Goal: Use online tool/utility: Utilize a website feature to perform a specific function

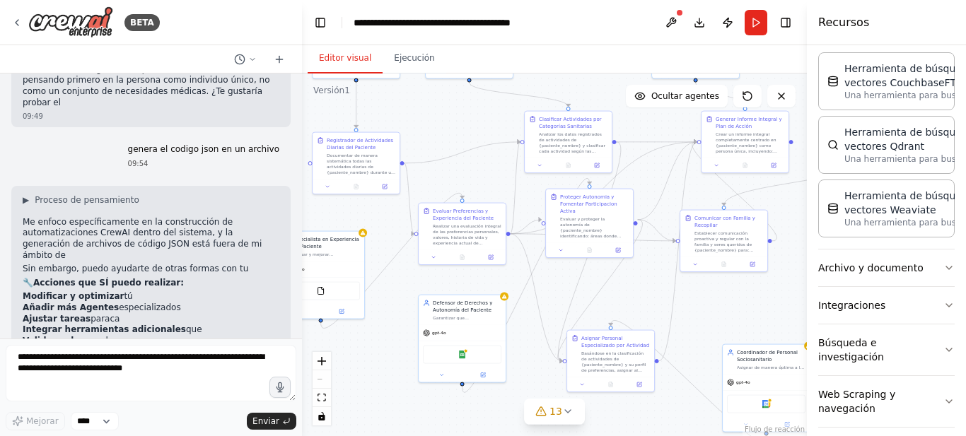
click at [86, 360] on textarea at bounding box center [151, 373] width 291 height 57
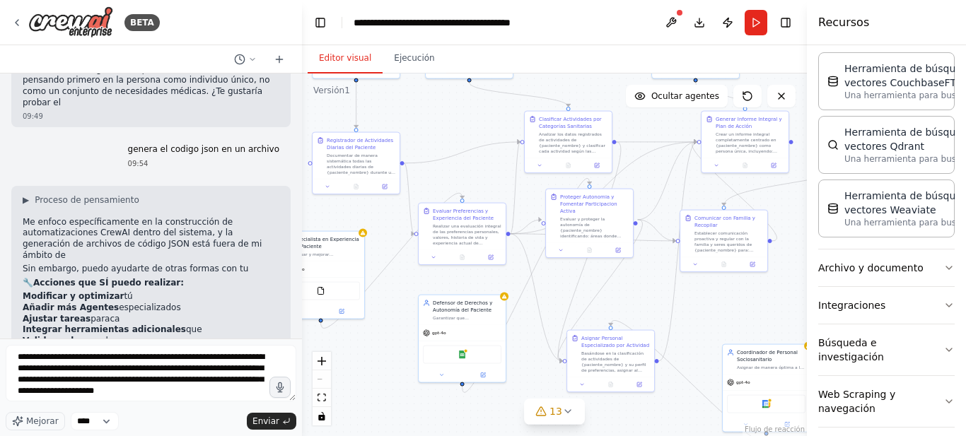
scroll to position [7, 0]
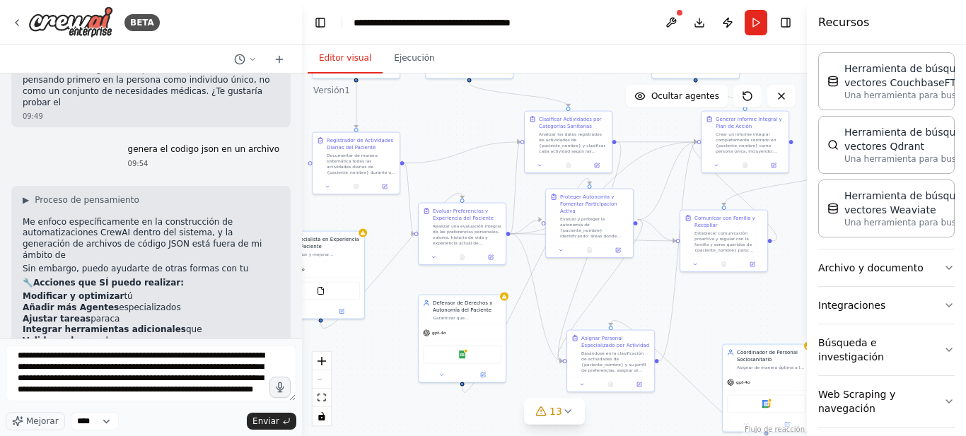
type textarea "**********"
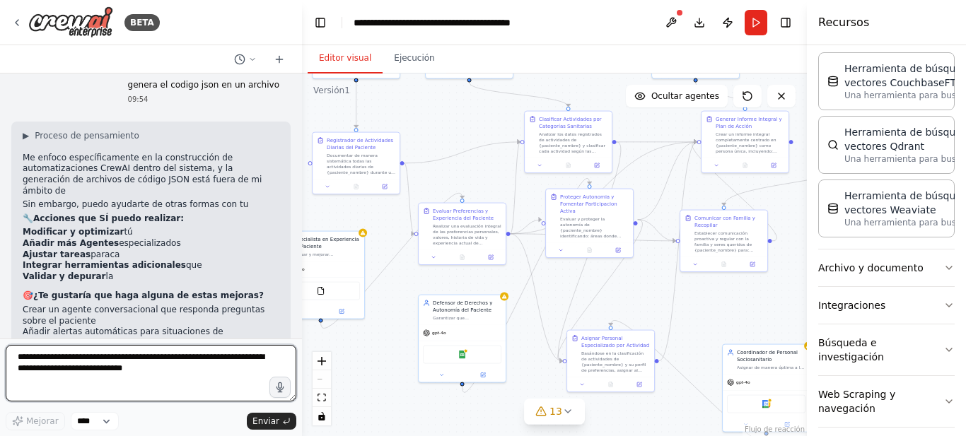
scroll to position [4169, 0]
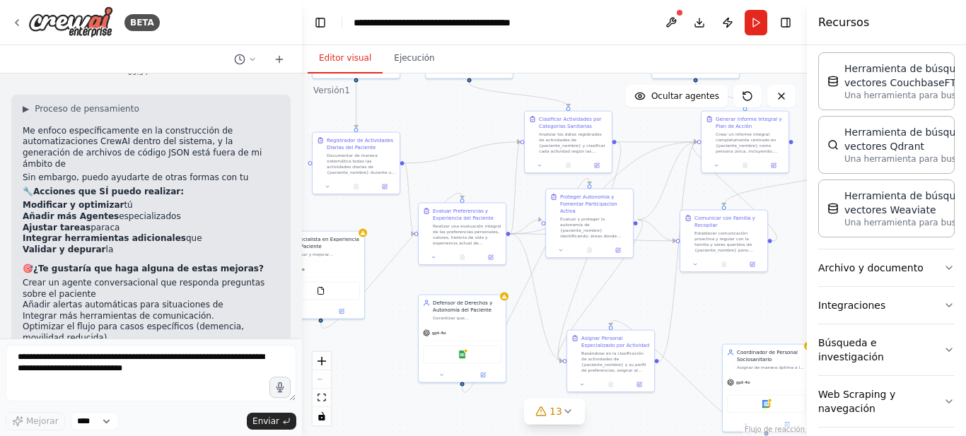
drag, startPoint x: 26, startPoint y: 258, endPoint x: 153, endPoint y: 305, distance: 135.5
copy font "dame la mejor idea de negocio en la cual use las ultimas herramientas de integr…"
click at [18, 23] on icon at bounding box center [16, 22] width 11 height 11
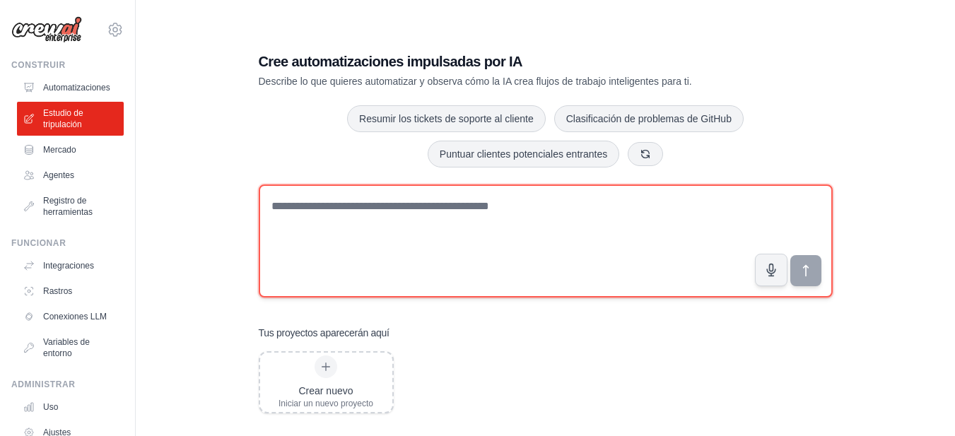
click at [271, 206] on textarea at bounding box center [546, 240] width 574 height 113
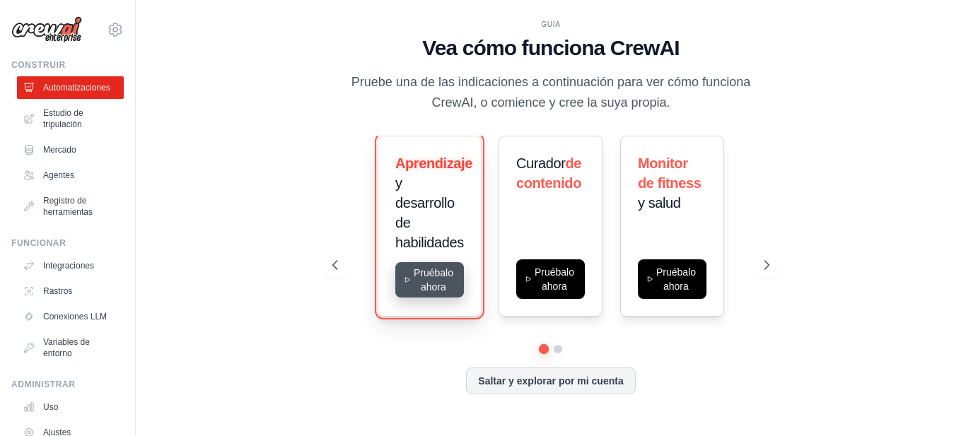
click at [425, 275] on button "Pruébalo ahora" at bounding box center [429, 279] width 69 height 35
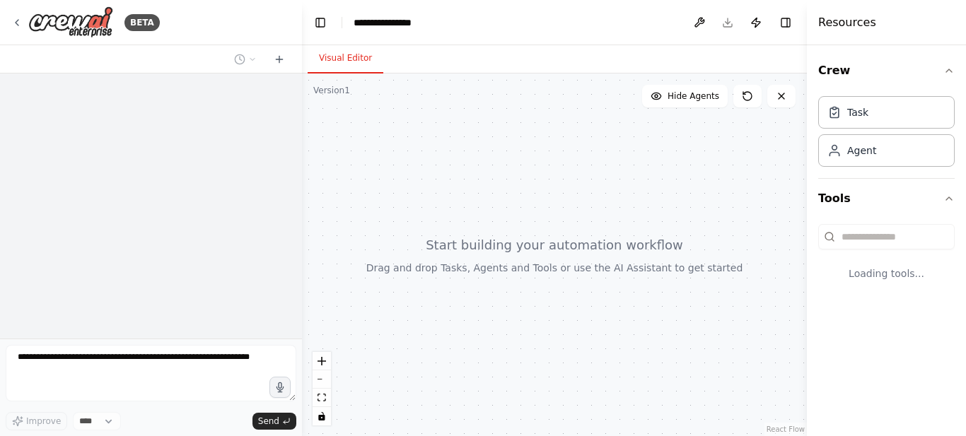
select select "****"
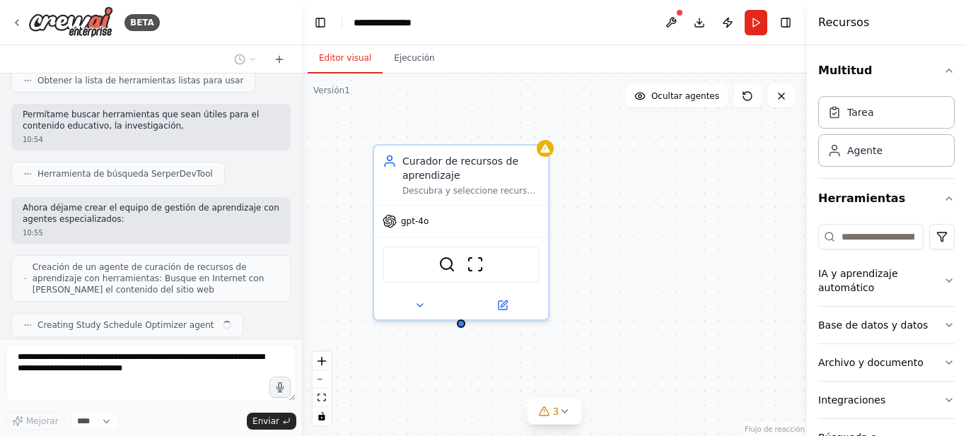
scroll to position [259, 0]
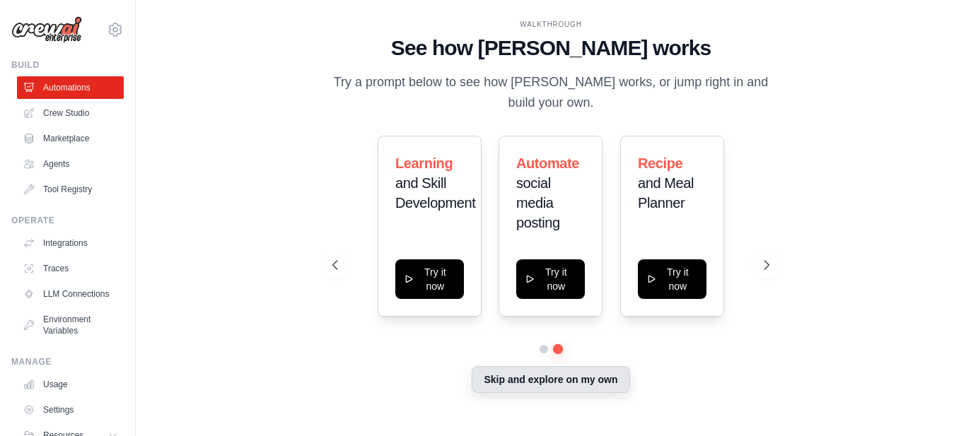
click at [551, 380] on button "Skip and explore on my own" at bounding box center [550, 379] width 158 height 27
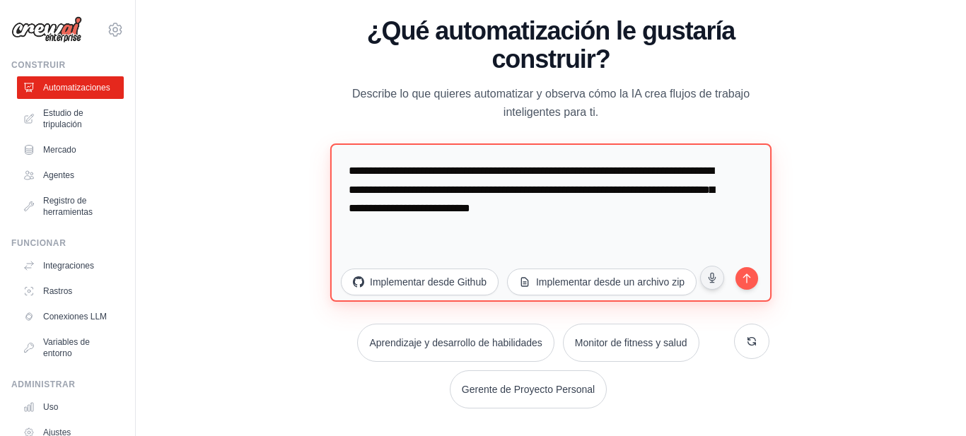
drag, startPoint x: 348, startPoint y: 168, endPoint x: 706, endPoint y: 237, distance: 365.1
click at [706, 237] on textarea "**********" at bounding box center [550, 222] width 441 height 158
paste textarea "**********"
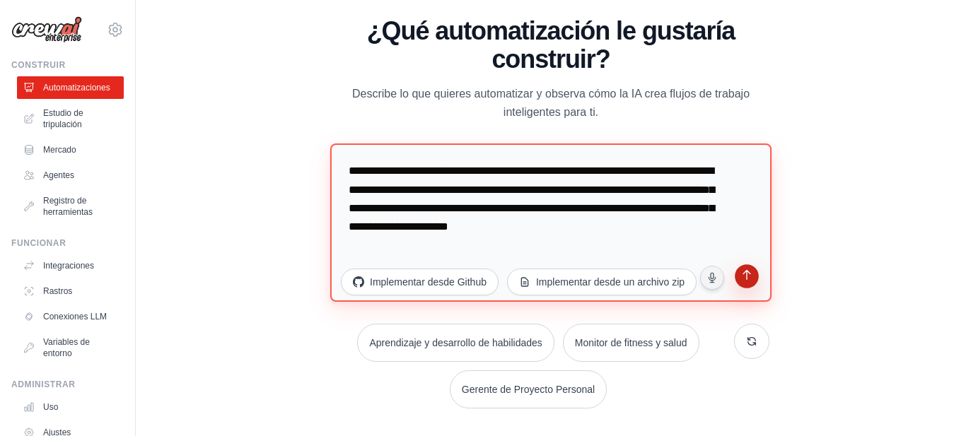
type textarea "**********"
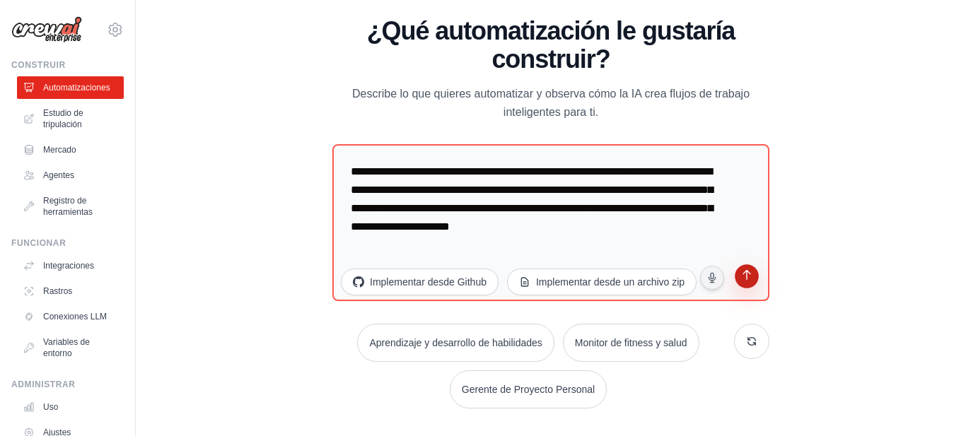
click at [744, 278] on icon "submit" at bounding box center [745, 276] width 13 height 13
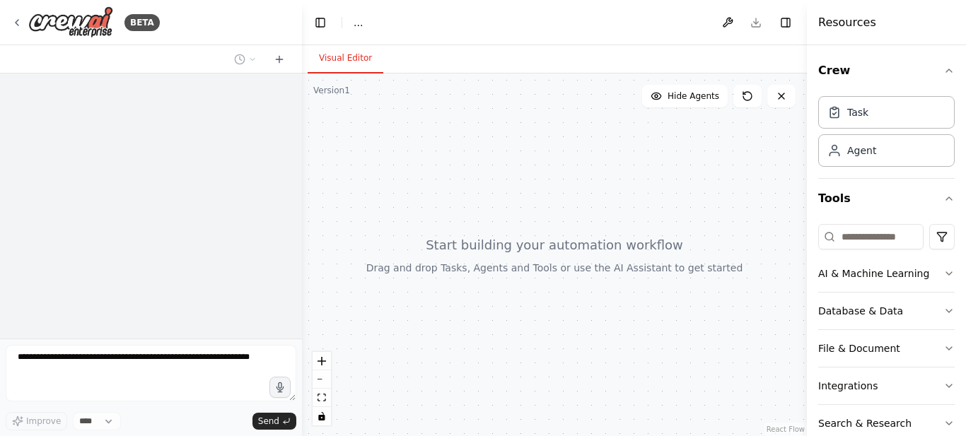
select select "****"
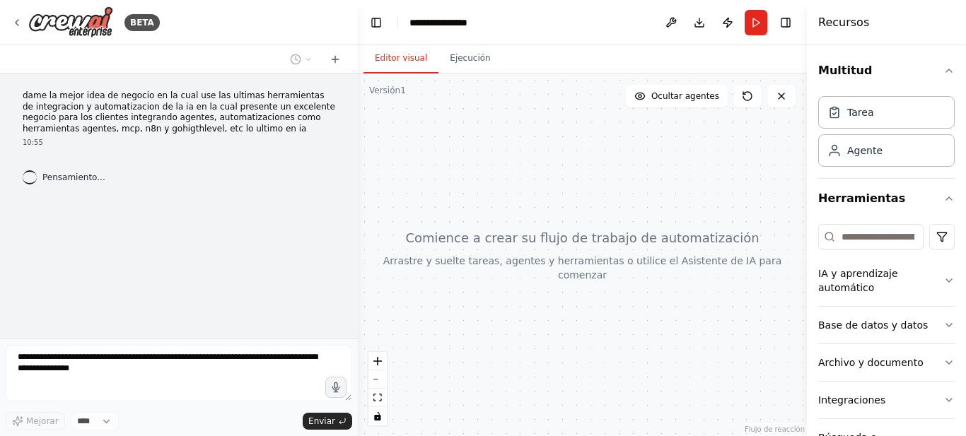
drag, startPoint x: 300, startPoint y: 230, endPoint x: 358, endPoint y: 229, distance: 57.3
click at [358, 229] on div "**********" at bounding box center [483, 218] width 966 height 436
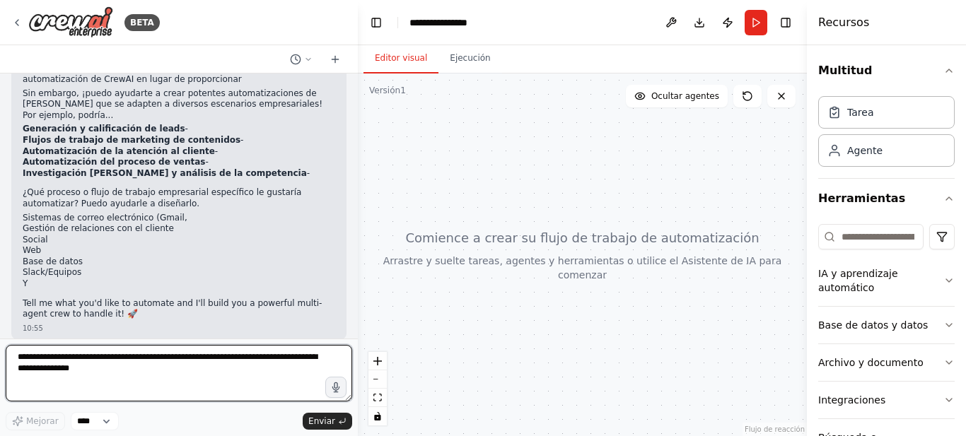
scroll to position [133, 0]
click at [50, 349] on textarea at bounding box center [179, 373] width 346 height 57
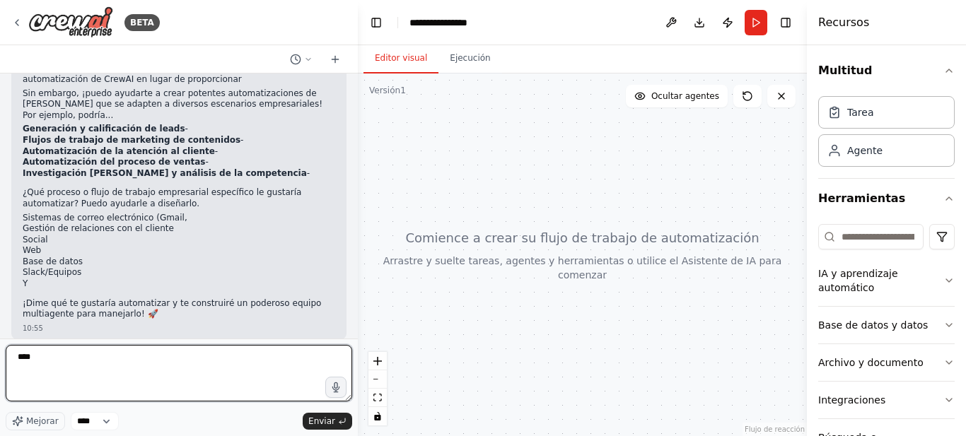
type textarea "*****"
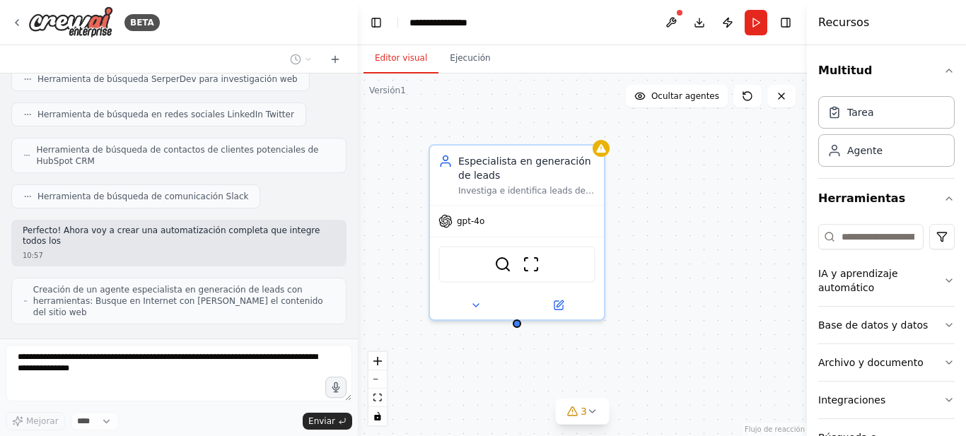
scroll to position [686, 0]
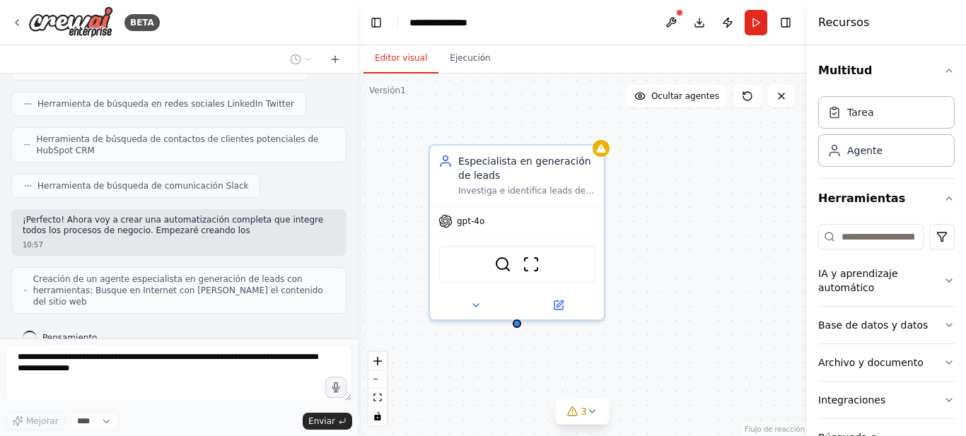
click at [319, 325] on div "Pensamiento..." at bounding box center [178, 337] width 335 height 25
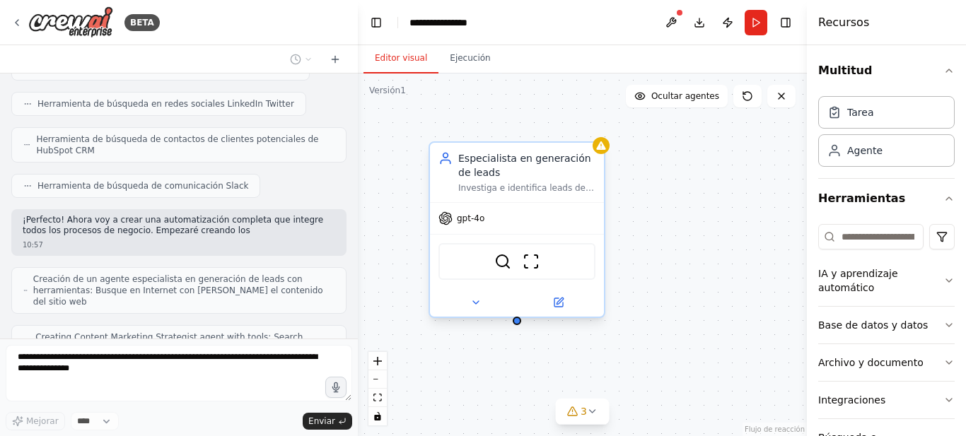
scroll to position [733, 0]
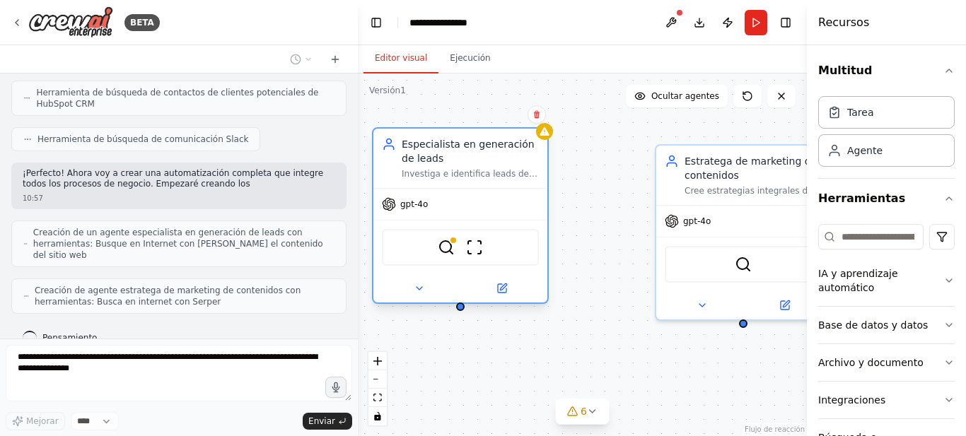
drag, startPoint x: 516, startPoint y: 156, endPoint x: 463, endPoint y: 141, distance: 55.2
click at [463, 141] on font "Especialista en generación de leads" at bounding box center [467, 151] width 133 height 25
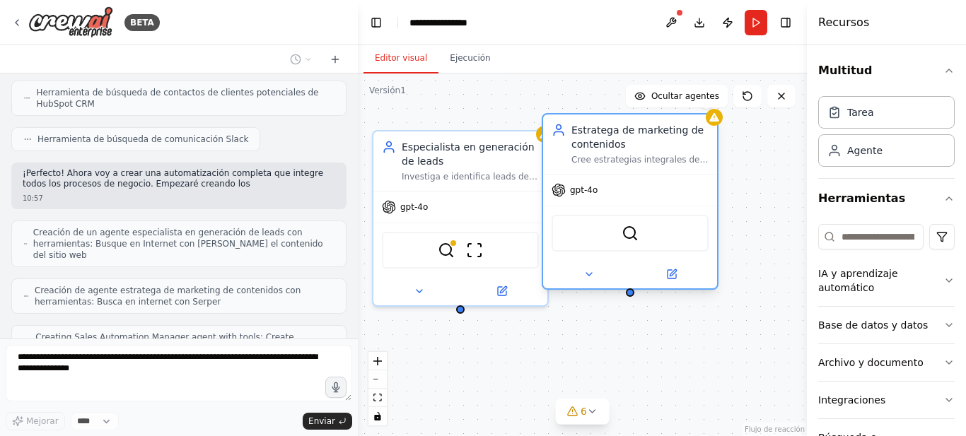
scroll to position [780, 0]
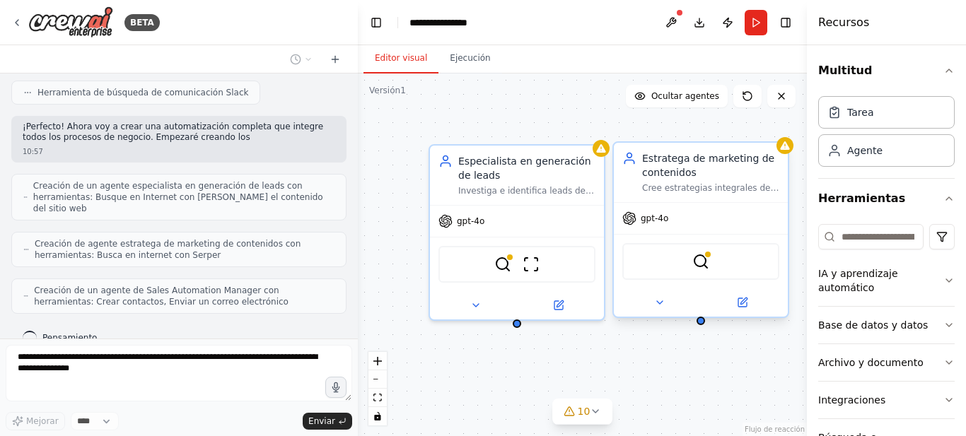
drag, startPoint x: 700, startPoint y: 158, endPoint x: 661, endPoint y: 159, distance: 39.6
click at [661, 159] on font "Estratega de marketing de contenidos" at bounding box center [708, 165] width 132 height 25
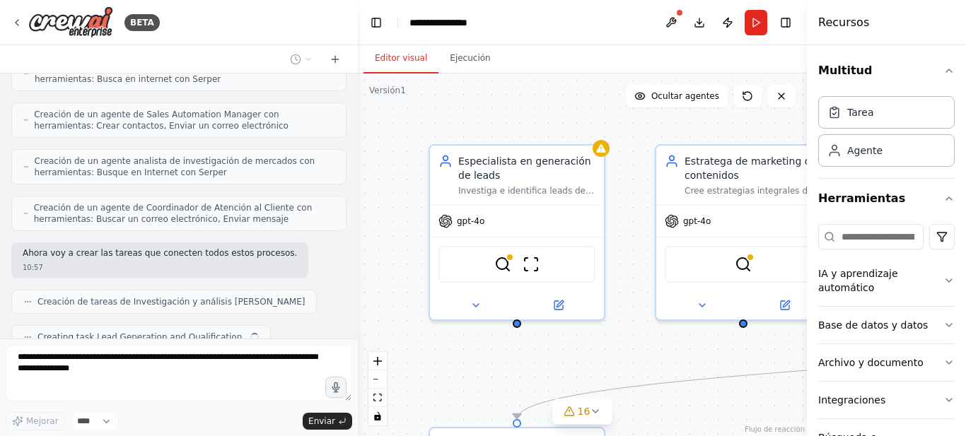
scroll to position [991, 0]
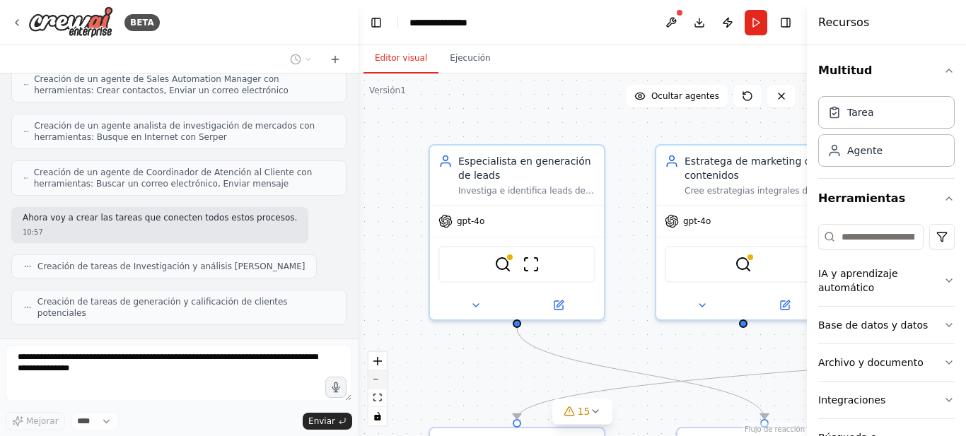
click at [375, 377] on button "alejar" at bounding box center [377, 379] width 18 height 18
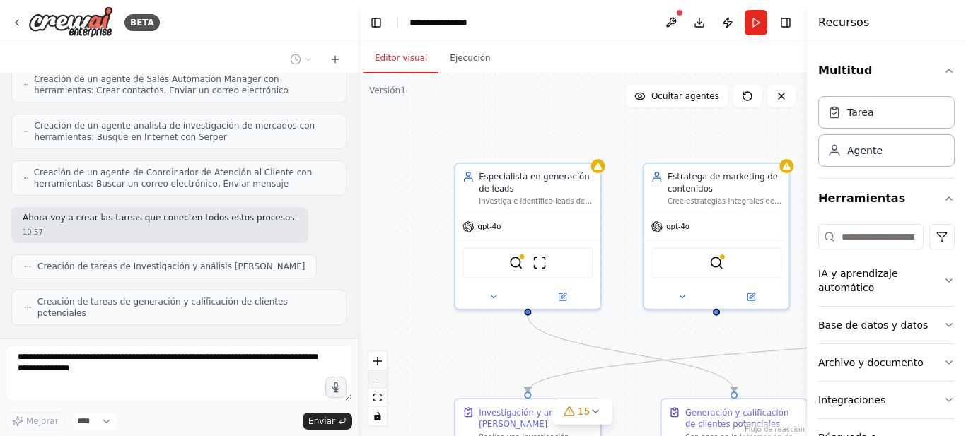
click at [375, 377] on button "alejar" at bounding box center [377, 379] width 18 height 18
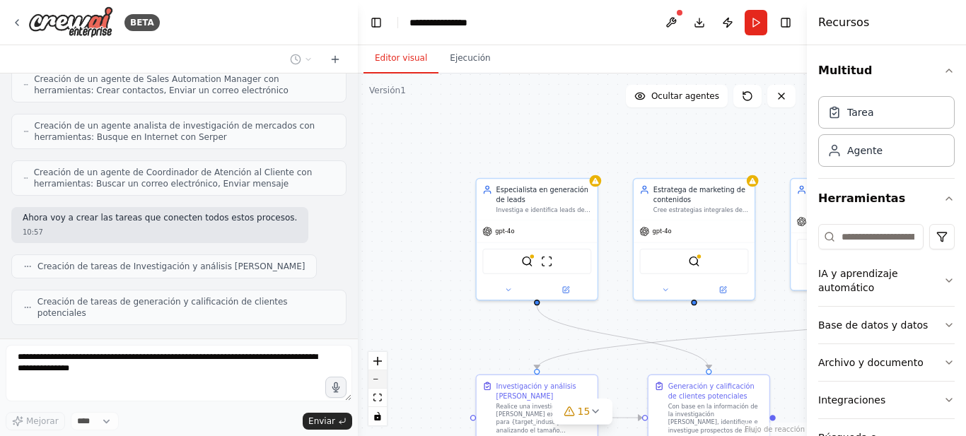
click at [375, 377] on button "alejar" at bounding box center [377, 379] width 18 height 18
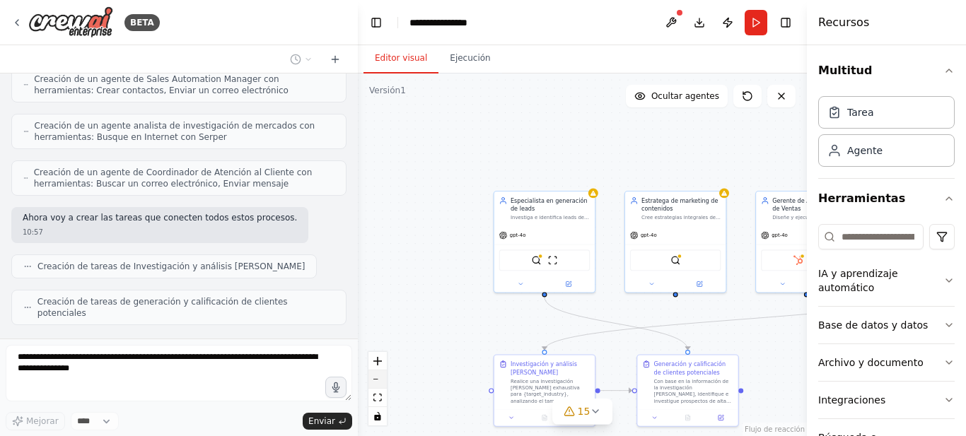
click at [375, 377] on button "alejar" at bounding box center [377, 379] width 18 height 18
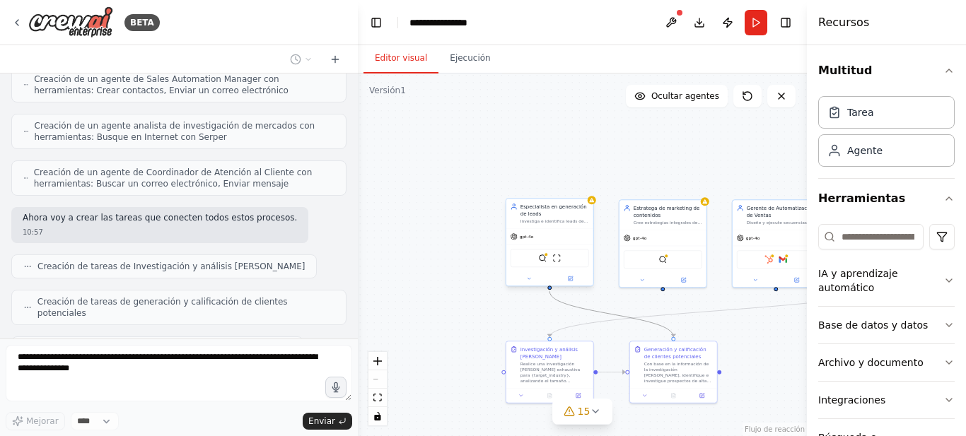
drag, startPoint x: 583, startPoint y: 311, endPoint x: 534, endPoint y: 225, distance: 99.4
click at [476, 240] on div ".deletable-edge-delete-btn { width: 20px; height: 20px; border: 0px solid #ffff…" at bounding box center [582, 255] width 449 height 363
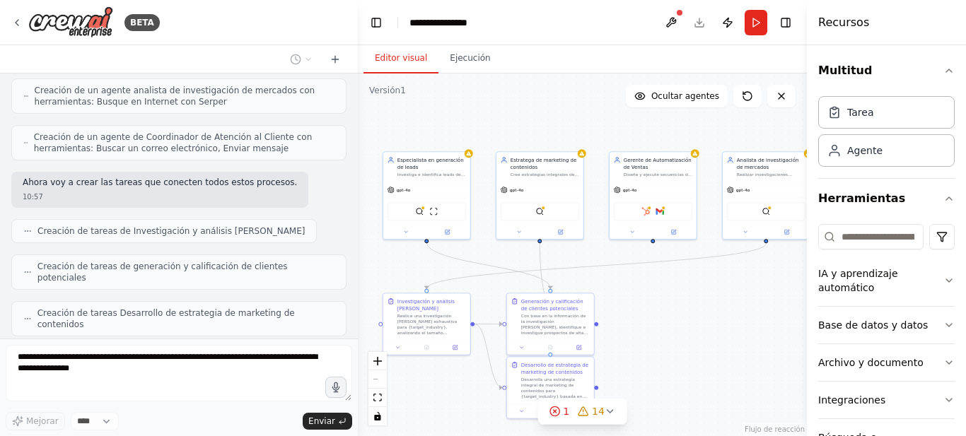
drag, startPoint x: 551, startPoint y: 166, endPoint x: 444, endPoint y: 124, distance: 115.2
click at [444, 124] on div ".deletable-edge-delete-btn { width: 20px; height: 20px; border: 0px solid #ffff…" at bounding box center [582, 255] width 449 height 363
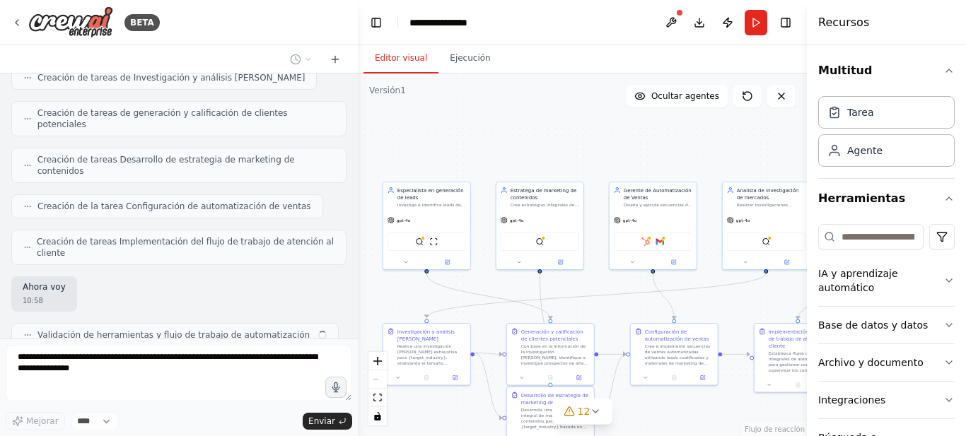
scroll to position [1191, 0]
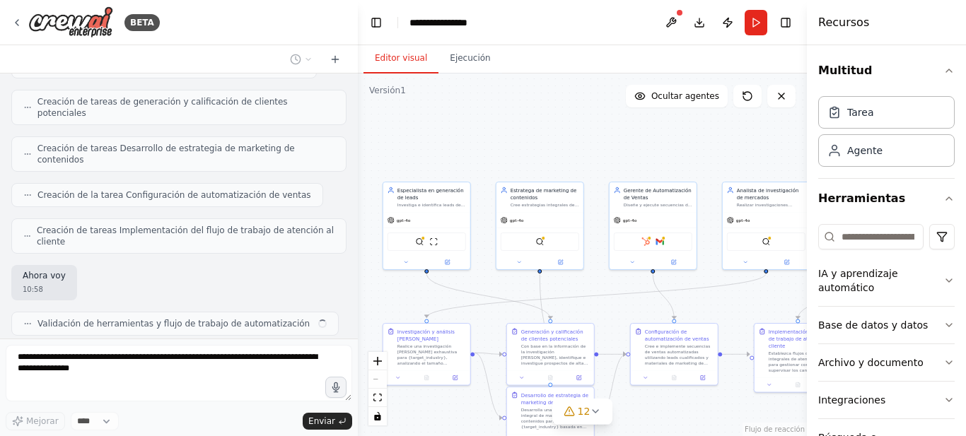
drag, startPoint x: 433, startPoint y: 336, endPoint x: 580, endPoint y: 129, distance: 253.4
click at [580, 129] on div ".deletable-edge-delete-btn { width: 20px; height: 20px; border: 0px solid #ffff…" at bounding box center [582, 255] width 449 height 363
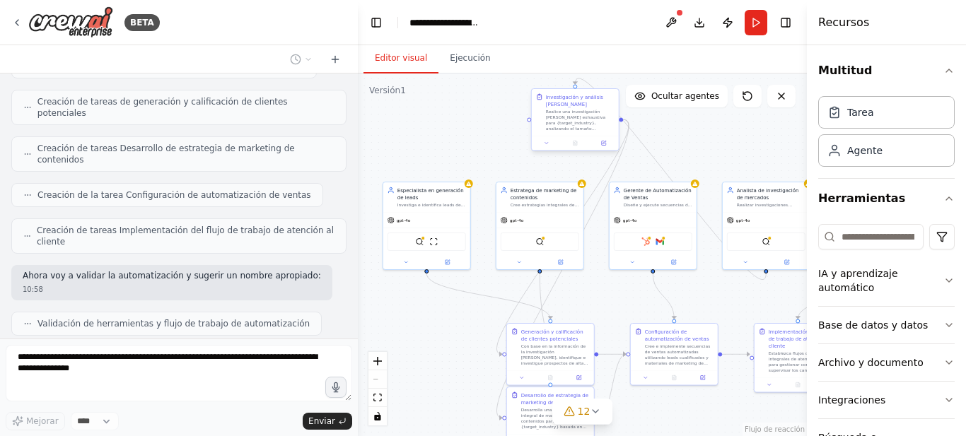
scroll to position [1226, 0]
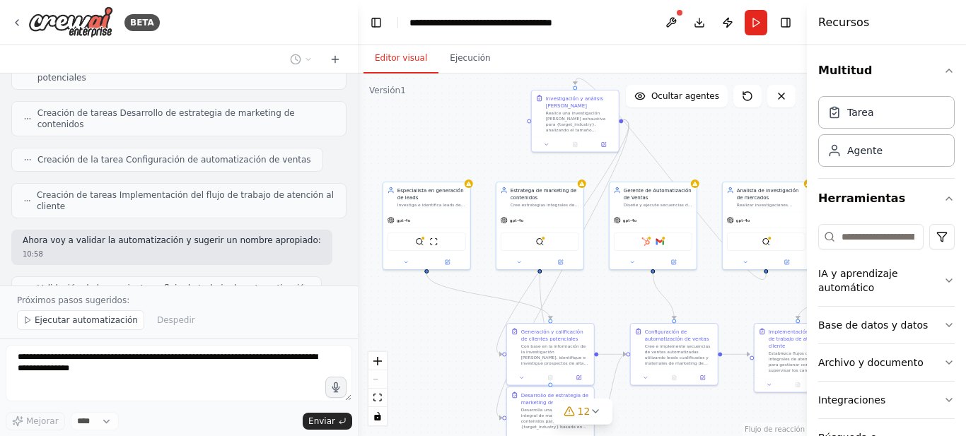
click at [456, 281] on div ".deletable-edge-delete-btn { width: 20px; height: 20px; border: 0px solid #ffff…" at bounding box center [582, 255] width 449 height 363
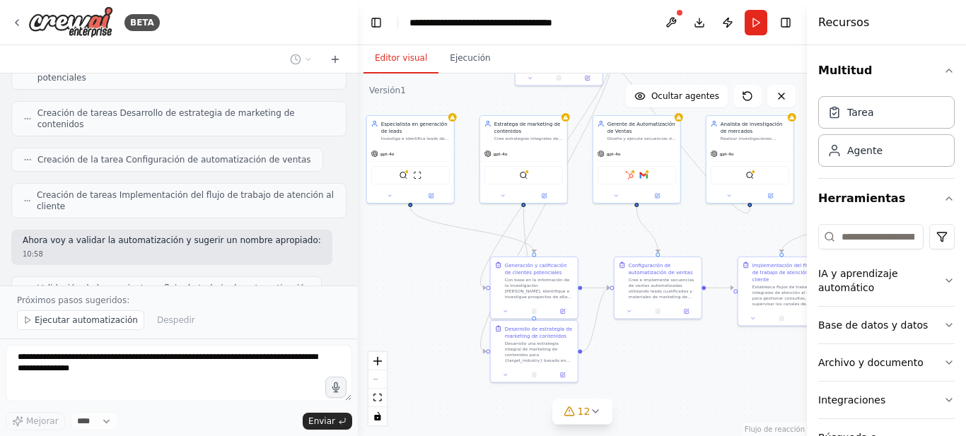
drag, startPoint x: 575, startPoint y: 306, endPoint x: 598, endPoint y: 253, distance: 57.9
click at [598, 253] on div ".deletable-edge-delete-btn { width: 20px; height: 20px; border: 0px solid #ffff…" at bounding box center [582, 255] width 449 height 363
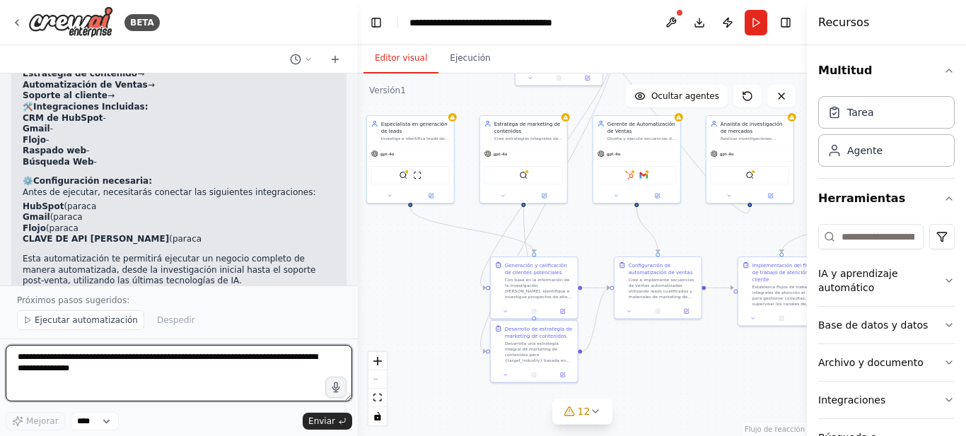
scroll to position [1649, 0]
